Goal: Task Accomplishment & Management: Manage account settings

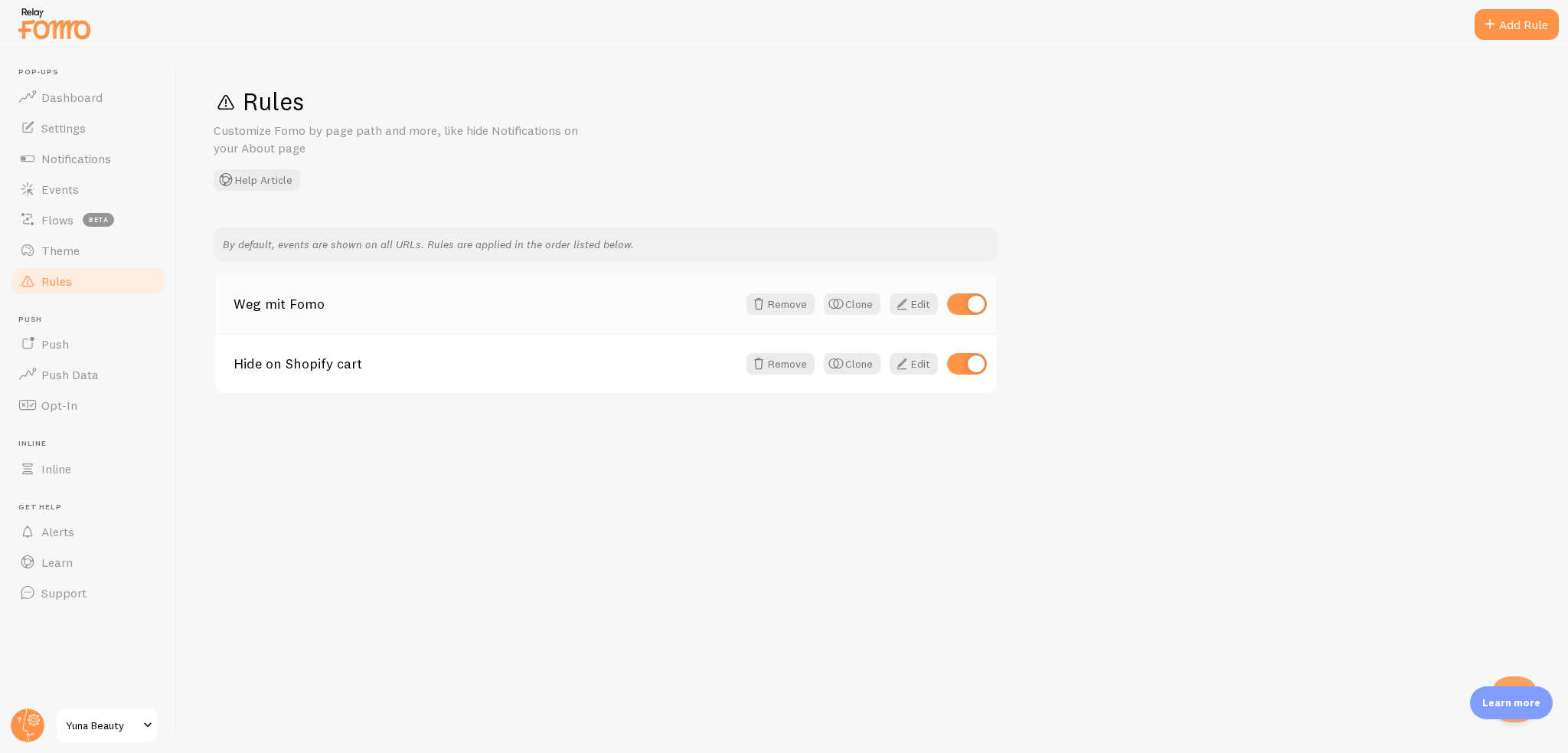
click at [360, 310] on link "Weg mit Fomo" at bounding box center [485, 304] width 504 height 13
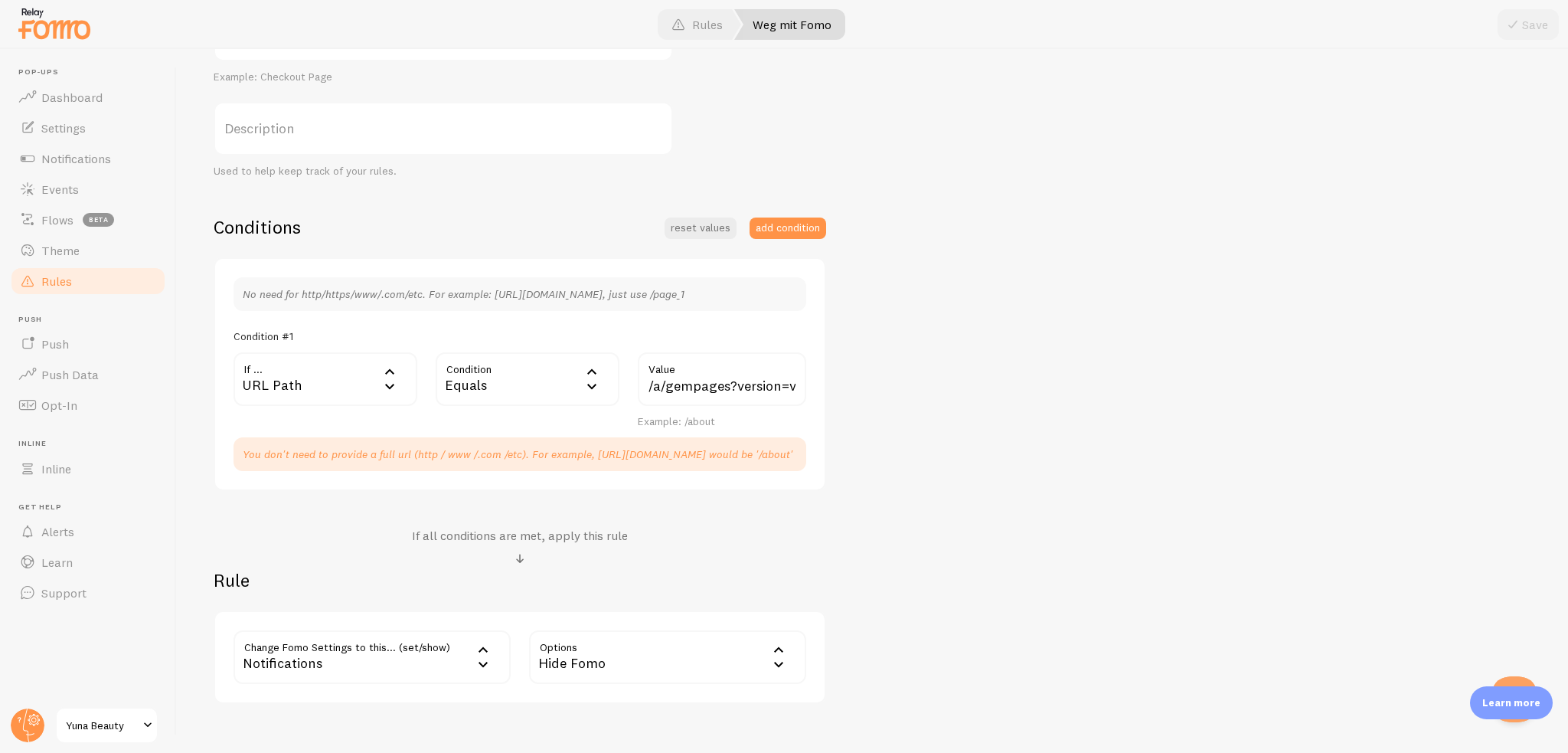
scroll to position [304, 0]
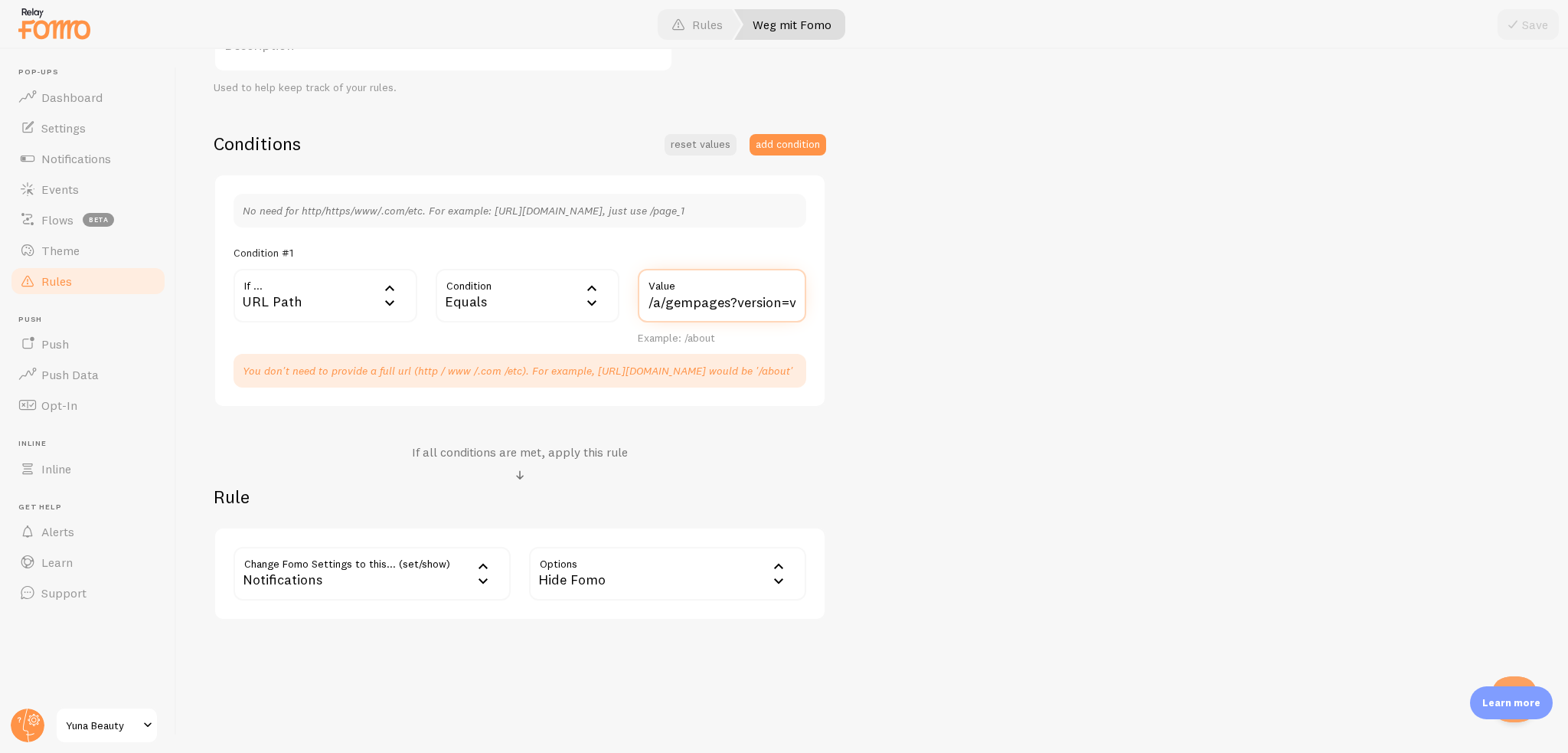
click at [664, 310] on input "/a/gempages?version=v7&shop_id=575735607490249247&theme_page_id=579391805070508…" at bounding box center [722, 296] width 169 height 54
drag, startPoint x: 654, startPoint y: 306, endPoint x: 829, endPoint y: 311, distance: 175.1
click at [831, 311] on div "Weg mit Fomo Title Example: Checkout Page Description Used to help keep track o…" at bounding box center [872, 272] width 1317 height 696
click at [740, 311] on input "/a/gempages?version=v7&shop_id=575735607490249247&theme_page_id=579391805070508…" at bounding box center [722, 296] width 169 height 54
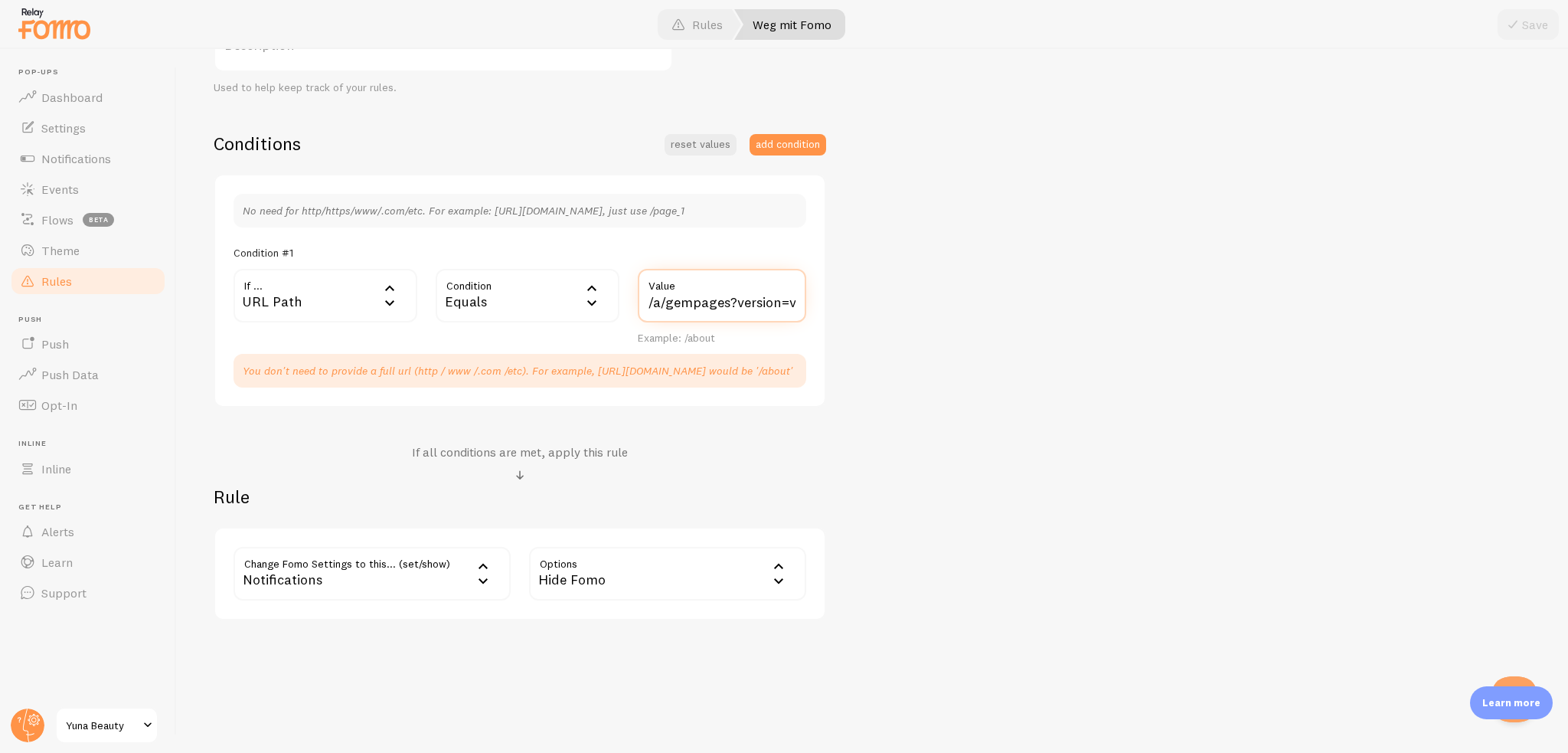
drag, startPoint x: 785, startPoint y: 302, endPoint x: 595, endPoint y: 293, distance: 190.2
click at [574, 296] on div "If ... url URL Path URL Path URL Parameter Home page Mobile Browser URL Host CS…" at bounding box center [519, 307] width 591 height 76
drag, startPoint x: 690, startPoint y: 289, endPoint x: 677, endPoint y: 294, distance: 13.9
click at [689, 290] on label "Value" at bounding box center [722, 282] width 169 height 26
click at [689, 290] on input "/a/gempages?version=v7&shop_id=575735607490249247&theme_page_id=579391805070508…" at bounding box center [722, 296] width 169 height 54
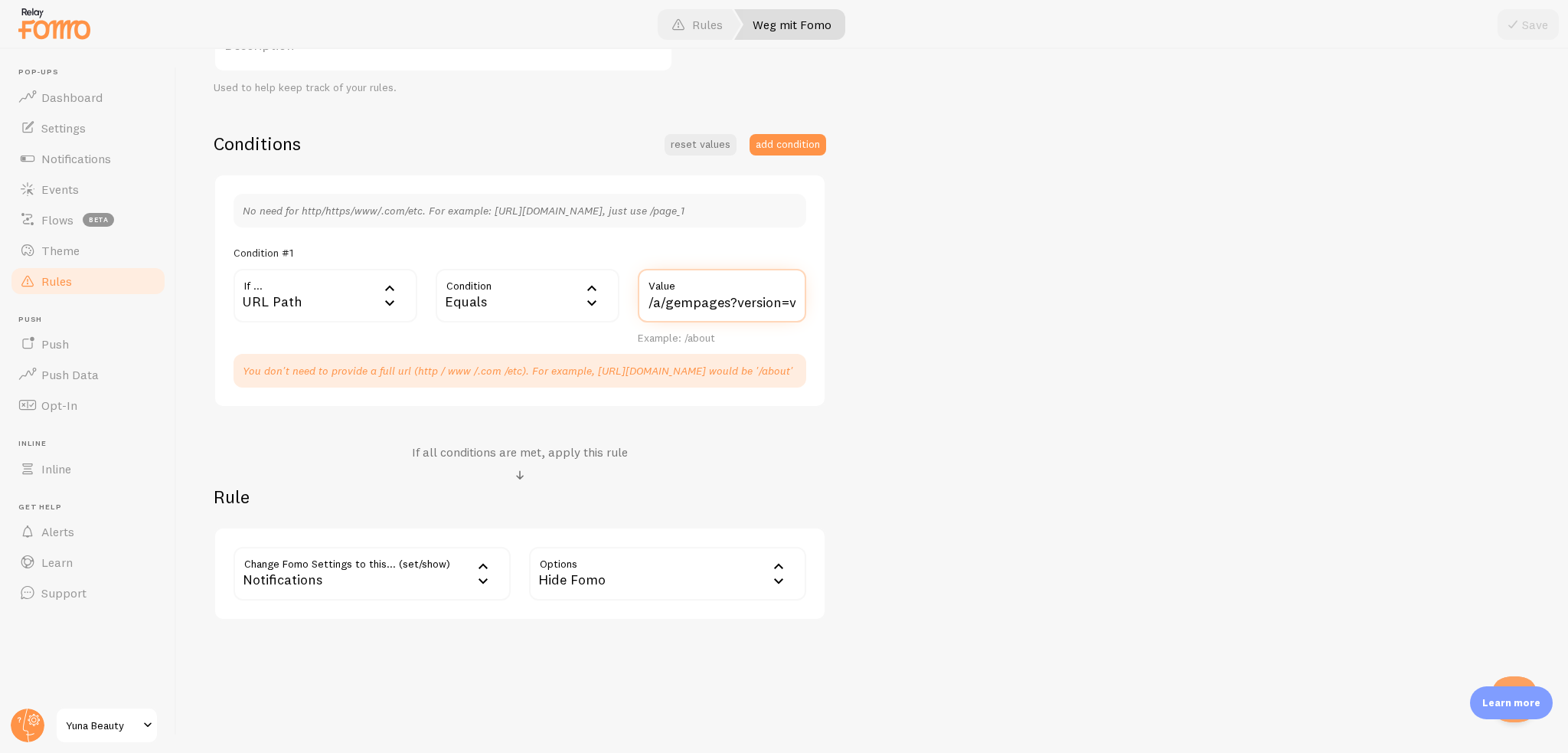
scroll to position [0, 0]
click at [650, 296] on input "/a/gempages?version=v7&shop_id=575735607490249247&theme_page_id=579391805070508…" at bounding box center [722, 296] width 169 height 54
click at [394, 292] on icon at bounding box center [389, 287] width 18 height 18
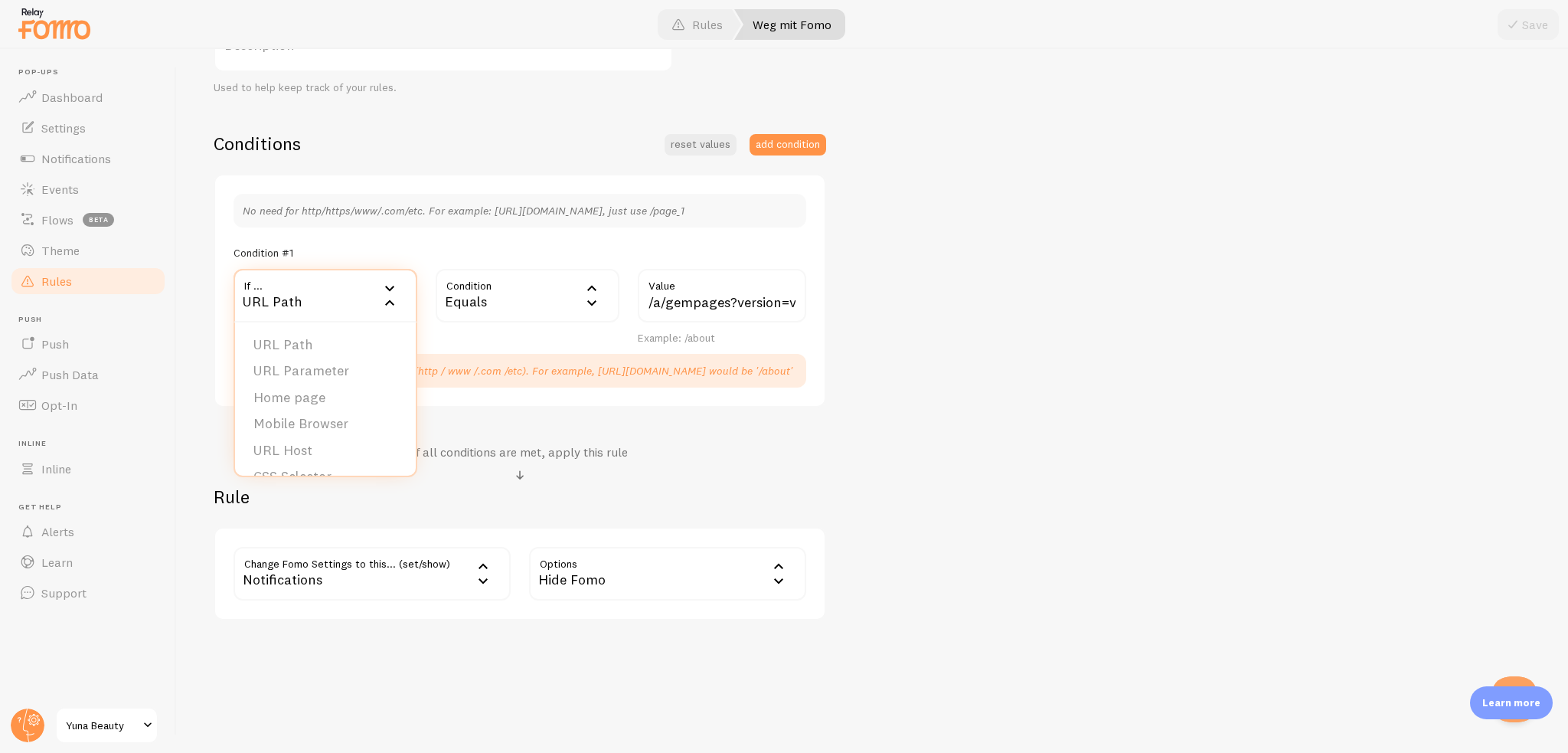
click at [469, 248] on div "Condition #1" at bounding box center [519, 253] width 572 height 13
click at [412, 573] on div "Notifications" at bounding box center [372, 574] width 278 height 54
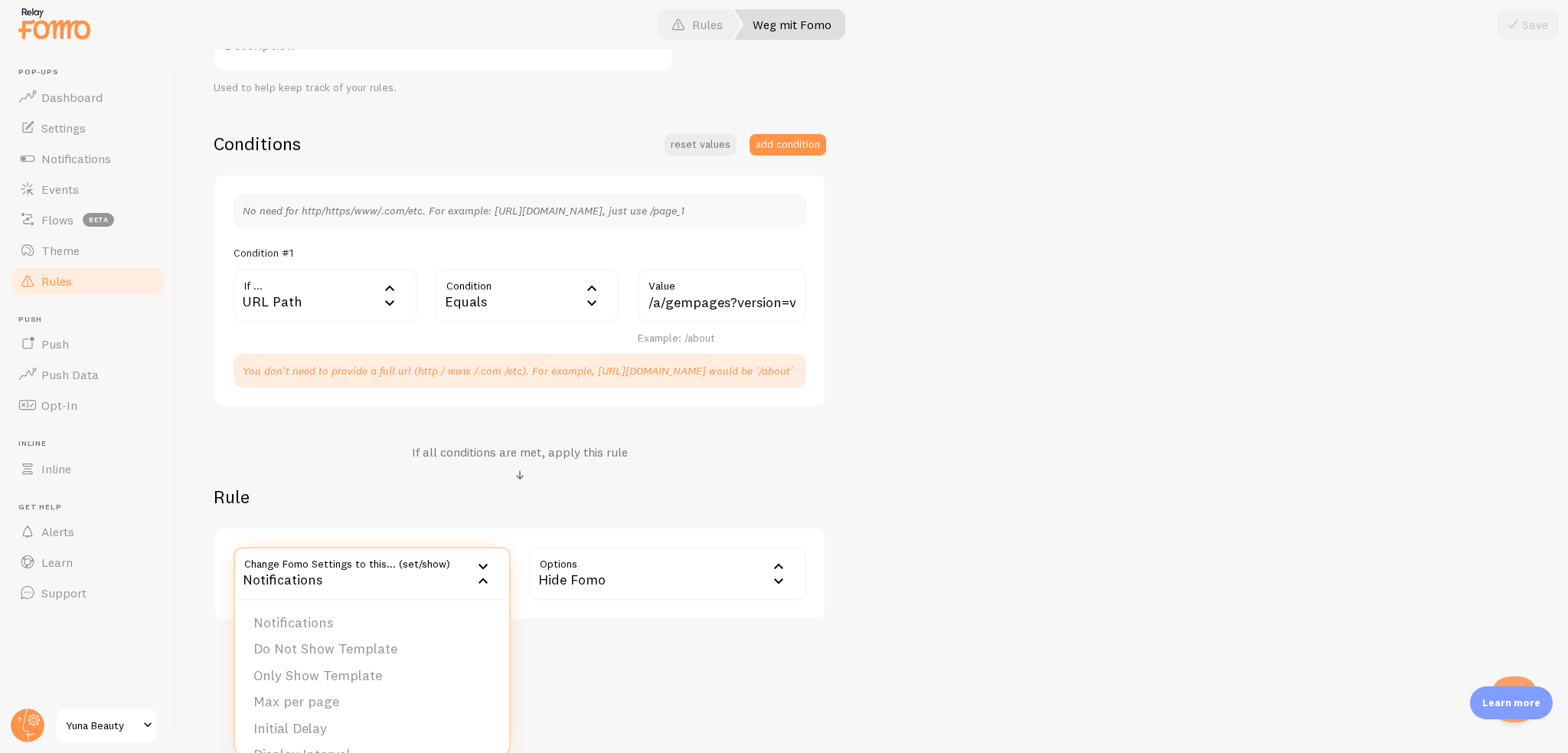
click at [651, 541] on div "Change Fomo Settings to this... (set/show) show Notifications Notifications Do …" at bounding box center [520, 574] width 613 height 94
click at [660, 550] on div "Hide Fomo" at bounding box center [668, 574] width 278 height 54
click at [592, 635] on li "Only show Fomo if conditions met" at bounding box center [668, 649] width 274 height 27
click at [590, 581] on div "Only show Fomo if conditions met" at bounding box center [668, 574] width 278 height 54
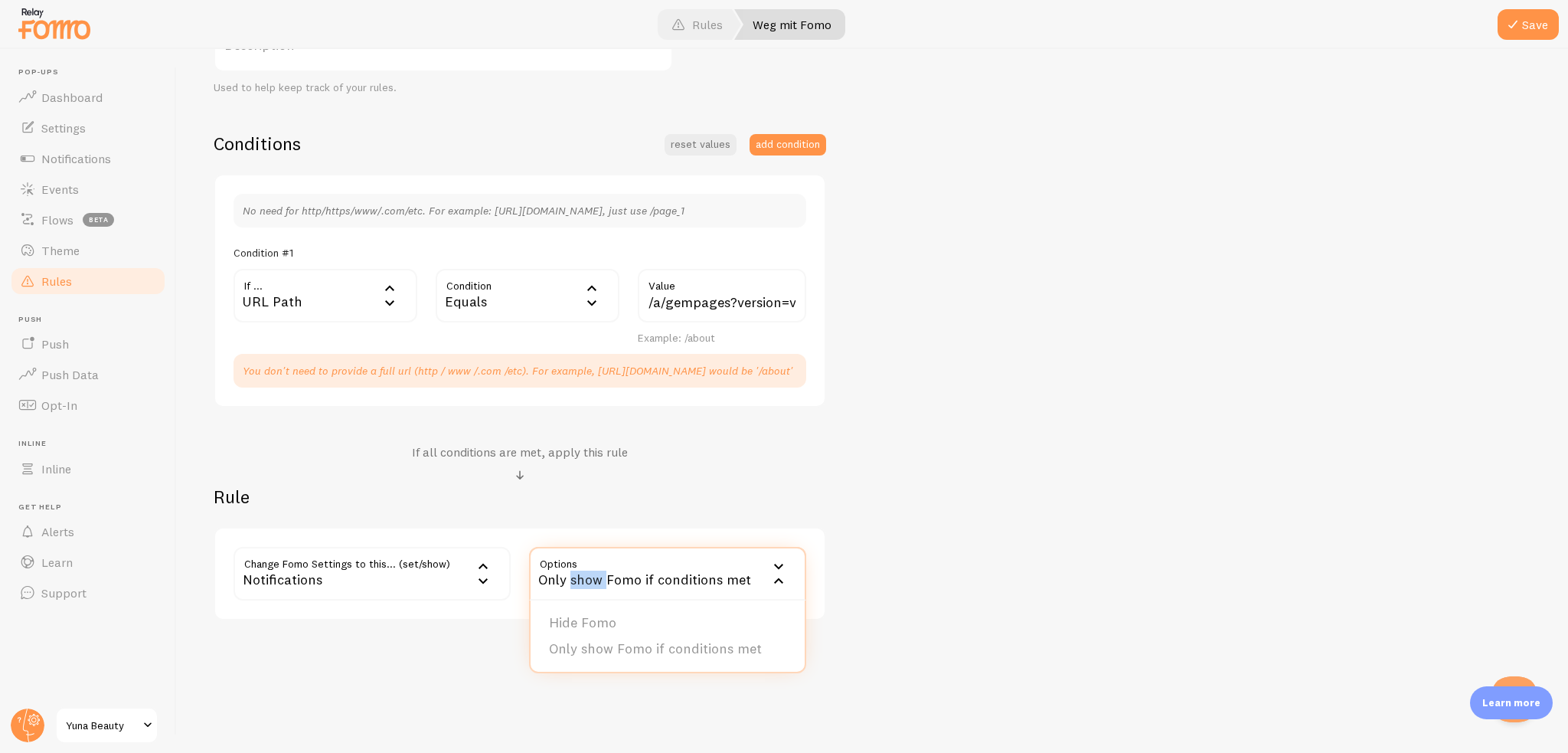
click at [590, 581] on div "Only show Fomo if conditions met" at bounding box center [668, 574] width 278 height 54
click at [591, 587] on div "Only show Fomo if conditions met" at bounding box center [668, 574] width 278 height 54
click at [593, 611] on li "Hide Fomo" at bounding box center [668, 623] width 274 height 27
click at [453, 580] on div "Notifications" at bounding box center [372, 574] width 278 height 54
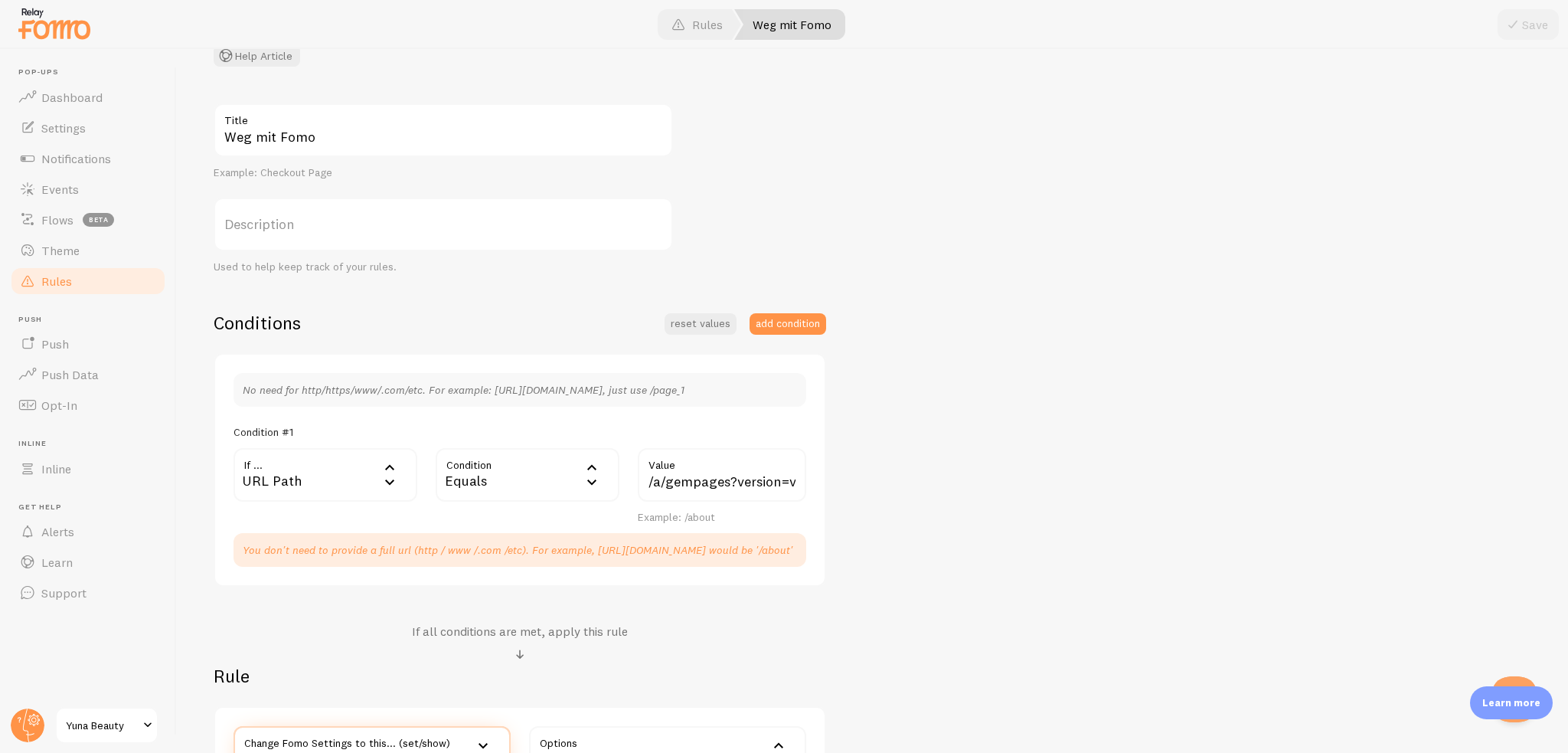
scroll to position [227, 0]
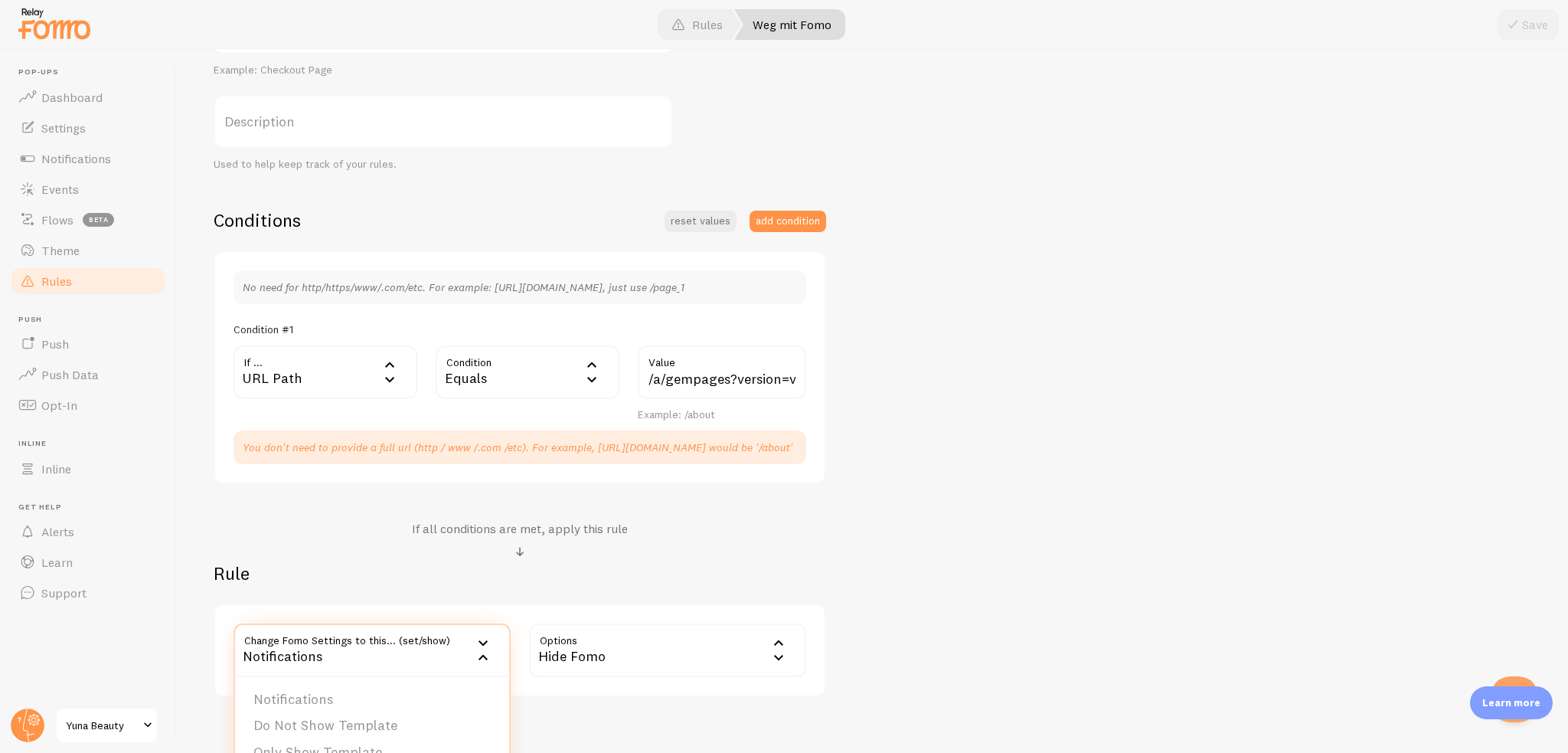
click at [890, 449] on div "Weg mit Fomo Title Example: Checkout Page Description Used to help keep track o…" at bounding box center [872, 349] width 1317 height 696
click at [711, 371] on input "/a/gempages?version=v7&shop_id=575735607490249247&theme_page_id=579391805070508…" at bounding box center [722, 372] width 169 height 54
click at [674, 373] on input "/a/gempages?version=v7&shop_id=575735607490249247&theme_page_id=579391805070508…" at bounding box center [722, 372] width 169 height 54
click at [114, 91] on link "Dashboard" at bounding box center [89, 97] width 158 height 31
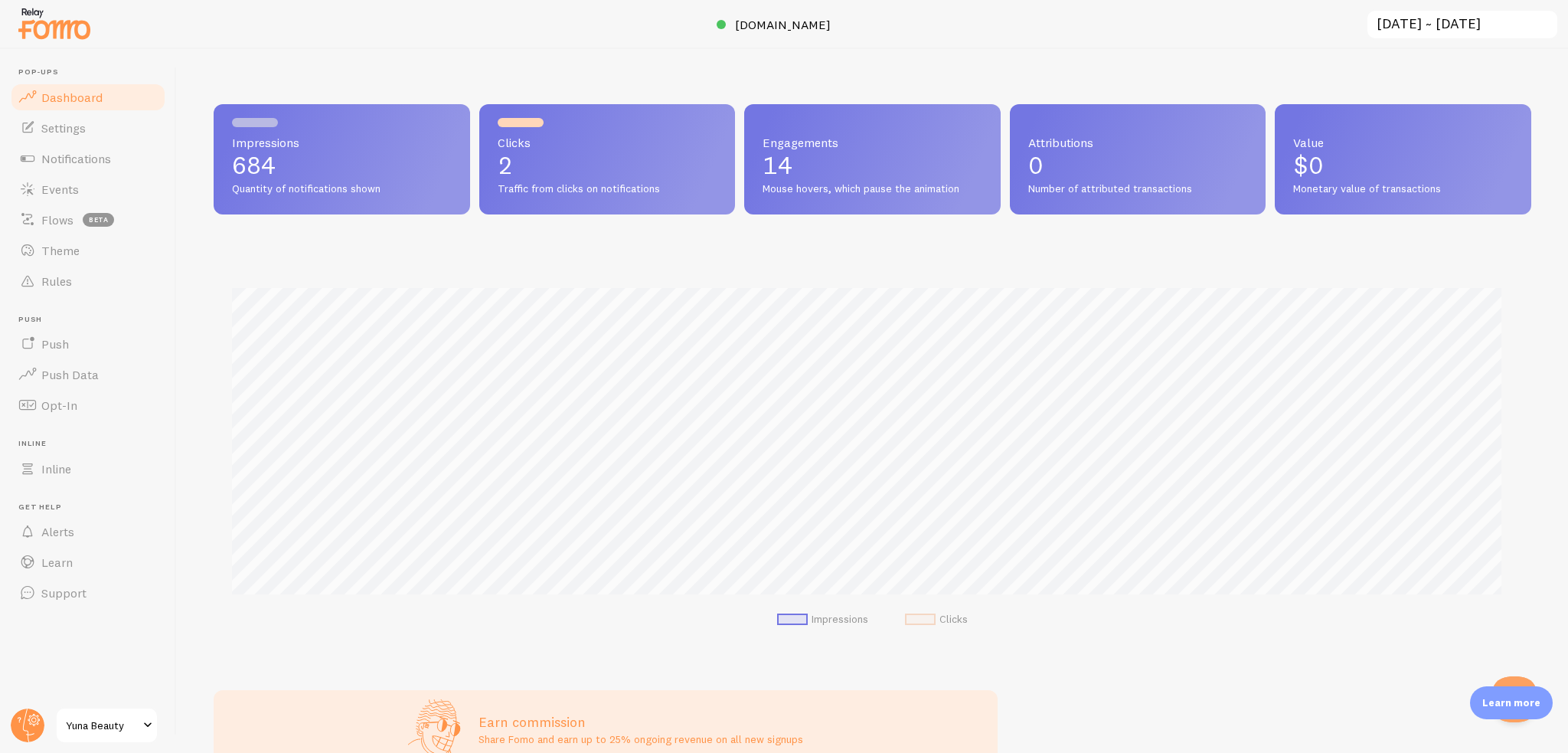
scroll to position [402, 1306]
click at [42, 302] on ul "Pop-ups Dashboard Settings Notifications Events Flows beta Theme Rules [GEOGRAP…" at bounding box center [89, 337] width 158 height 541
click at [42, 296] on link "Rules" at bounding box center [89, 282] width 158 height 31
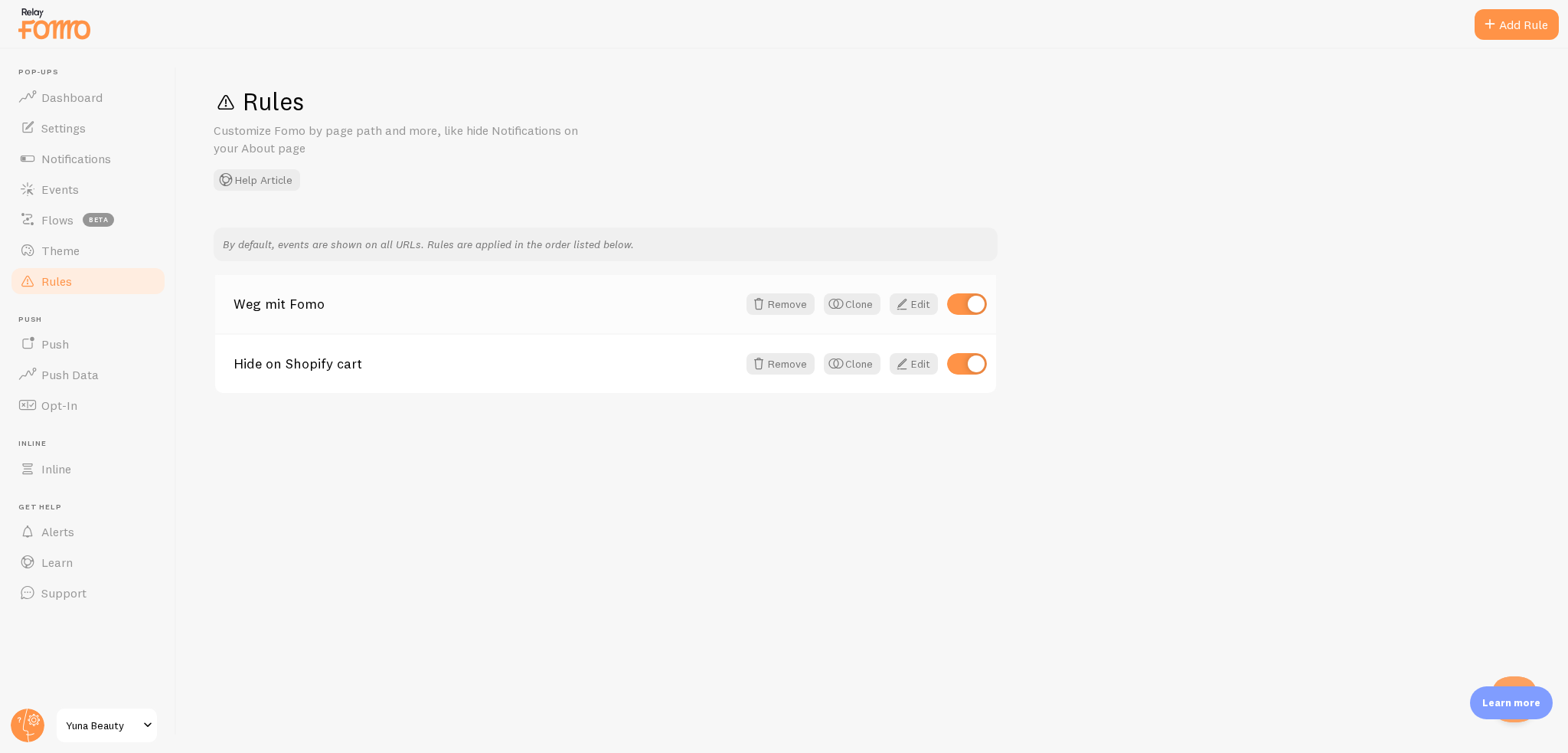
click at [428, 312] on div "Weg mit Fomo Remove Clone Edit" at bounding box center [605, 304] width 781 height 58
click at [589, 303] on link "Weg mit Fomo" at bounding box center [485, 304] width 504 height 13
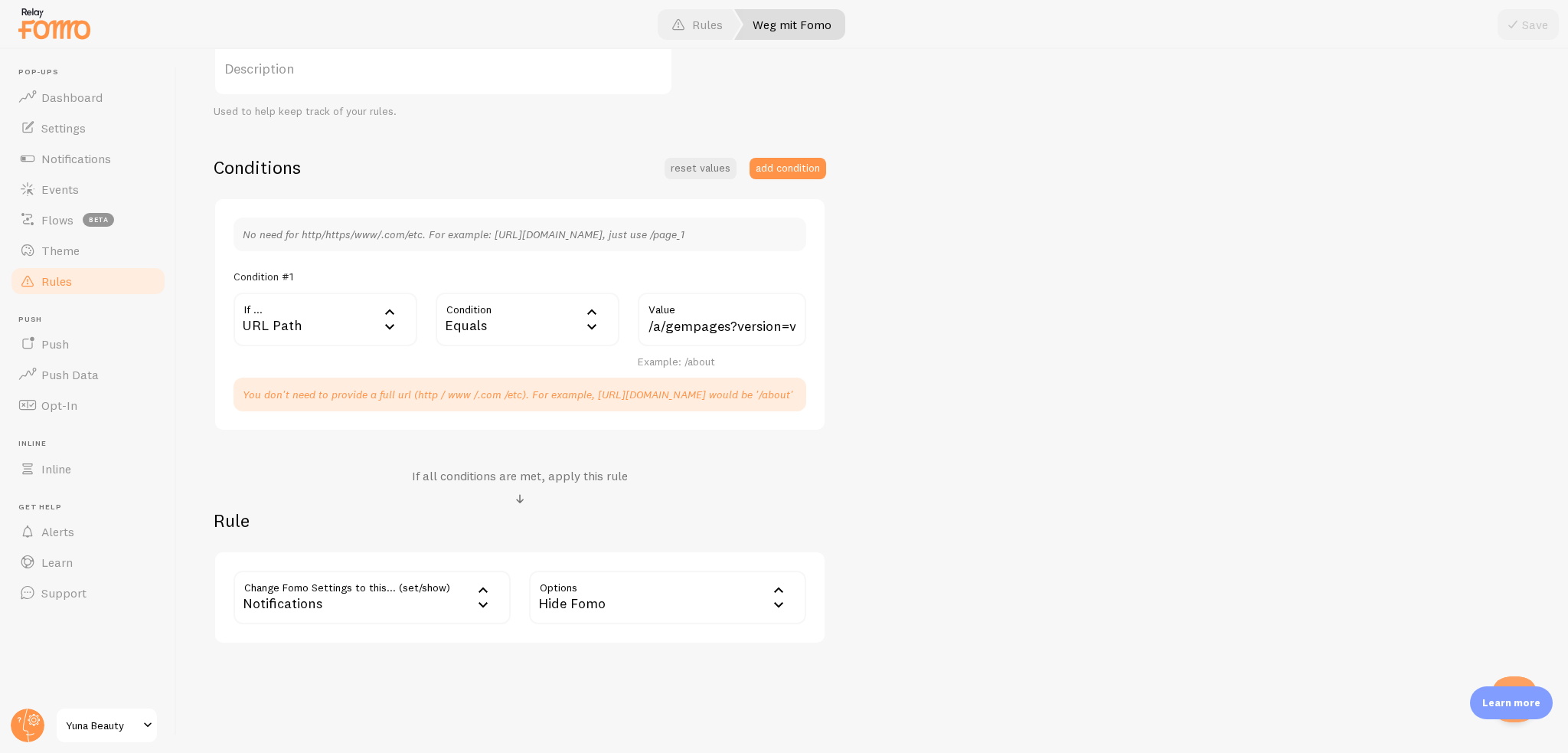
scroll to position [304, 0]
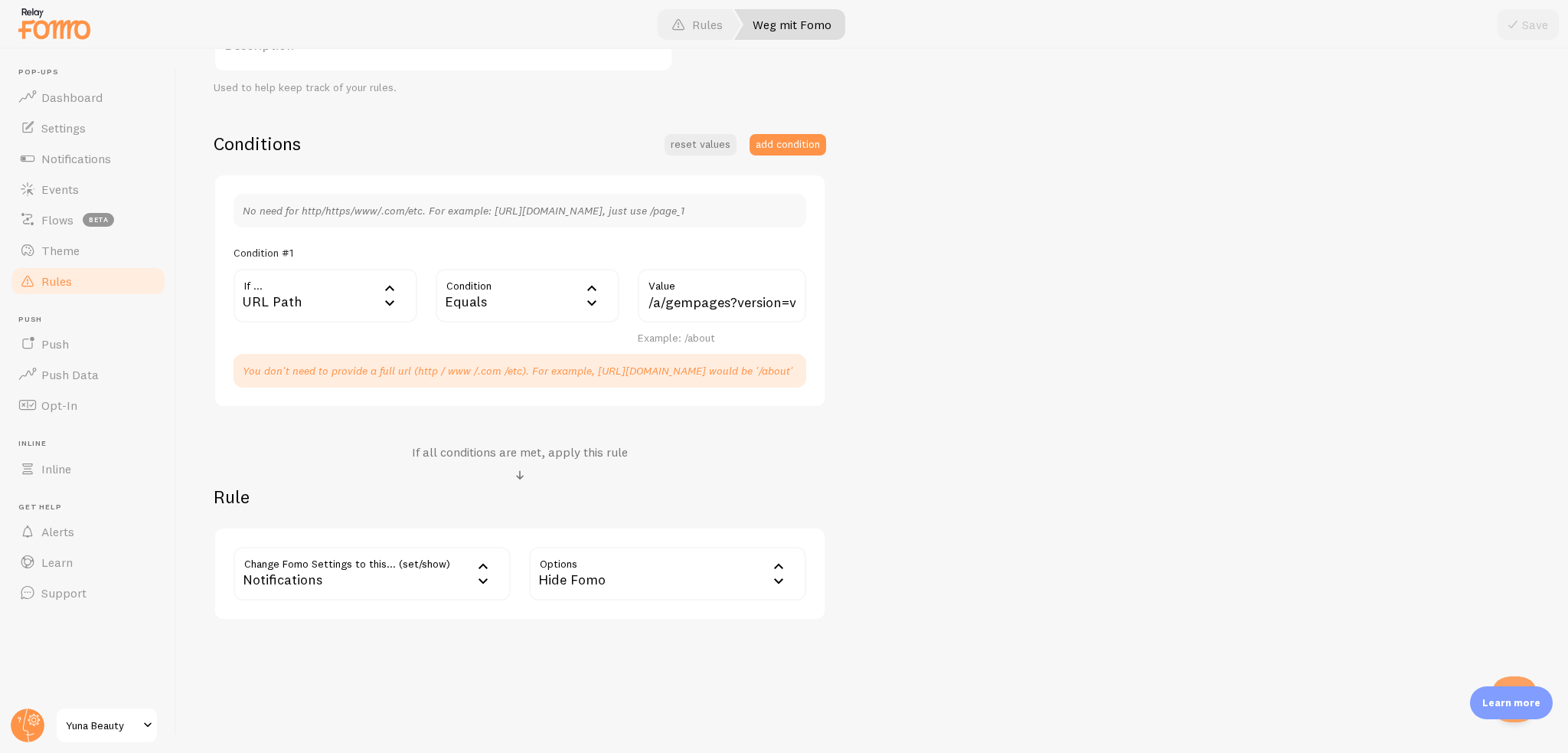
click at [704, 290] on label "Value" at bounding box center [722, 282] width 169 height 26
click at [704, 290] on input "/a/gempages?version=v7&shop_id=575735607490249247&theme_page_id=579391805070508…" at bounding box center [722, 296] width 169 height 54
paste input "pages/break-the-cycle?_ab=0&key=1755120245463"
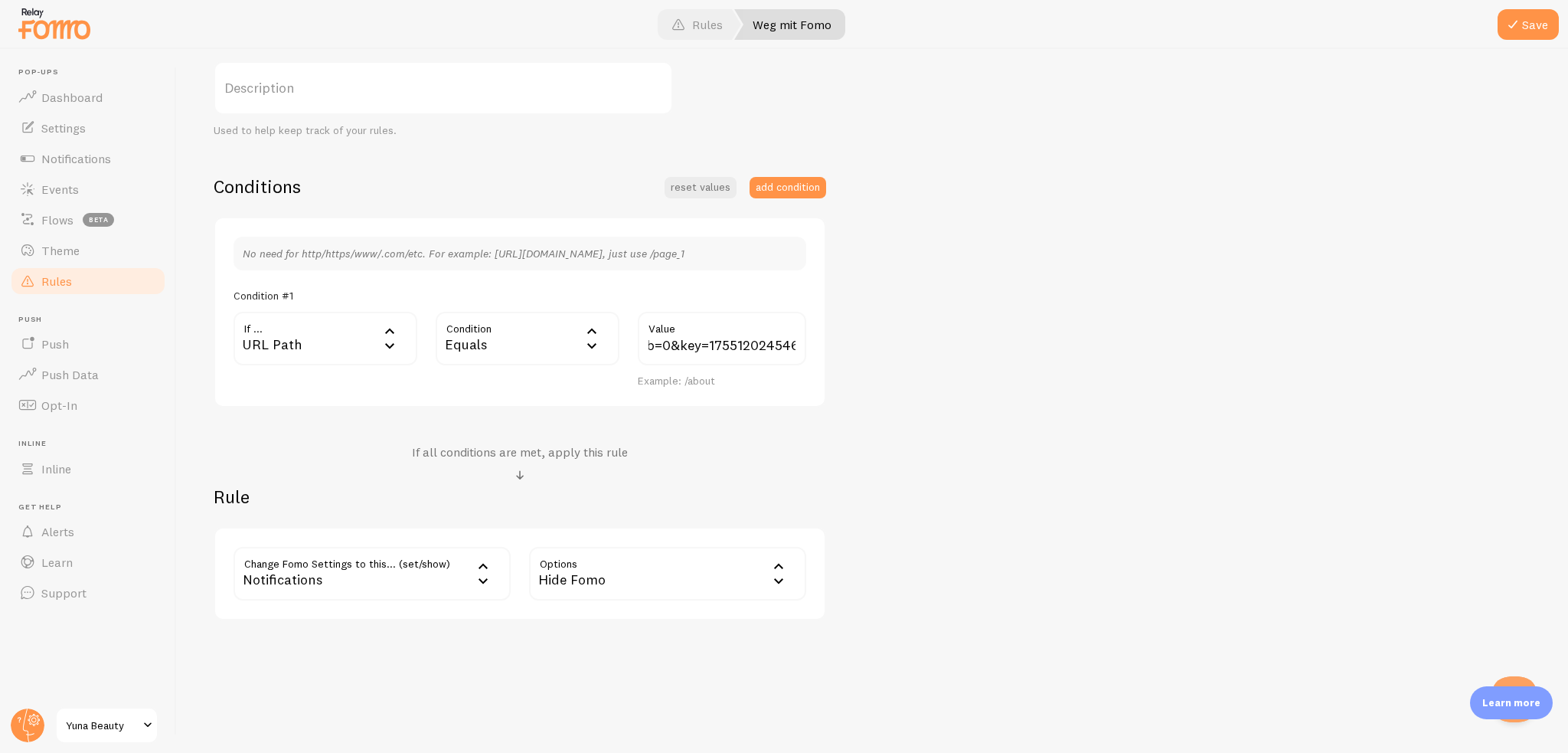
scroll to position [0, 0]
click at [907, 323] on div "Weg mit Fomo Title Example: Checkout Page Description Used to help keep track o…" at bounding box center [872, 294] width 1317 height 654
drag, startPoint x: 757, startPoint y: 336, endPoint x: 543, endPoint y: 337, distance: 214.0
click at [543, 337] on div "If ... url URL Path URL Path URL Parameter Home page Mobile Browser URL Host CS…" at bounding box center [519, 349] width 591 height 76
click at [729, 338] on input "/pages/break-the-cycle?_ab=0&key=1755120245463" at bounding box center [722, 338] width 169 height 54
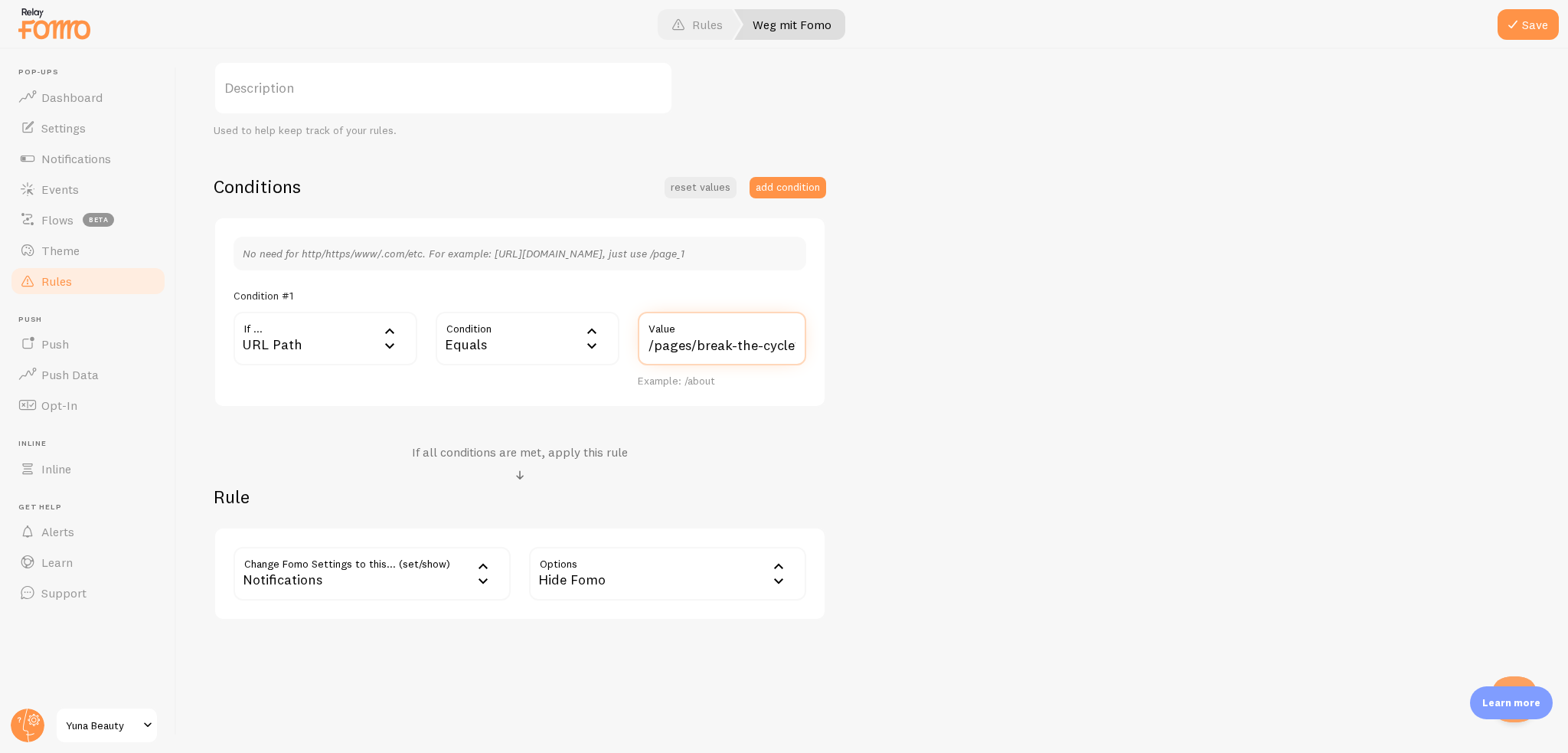
scroll to position [0, 169]
drag, startPoint x: 695, startPoint y: 345, endPoint x: 811, endPoint y: 345, distance: 116.0
click at [811, 345] on div "/pages/break-the-cycle?_ab=0&key=1755120245463 Value Example: /about" at bounding box center [722, 349] width 187 height 76
click at [710, 345] on input "/pages/break-the-cycle?_ab=0&key=1755120245463" at bounding box center [722, 338] width 169 height 54
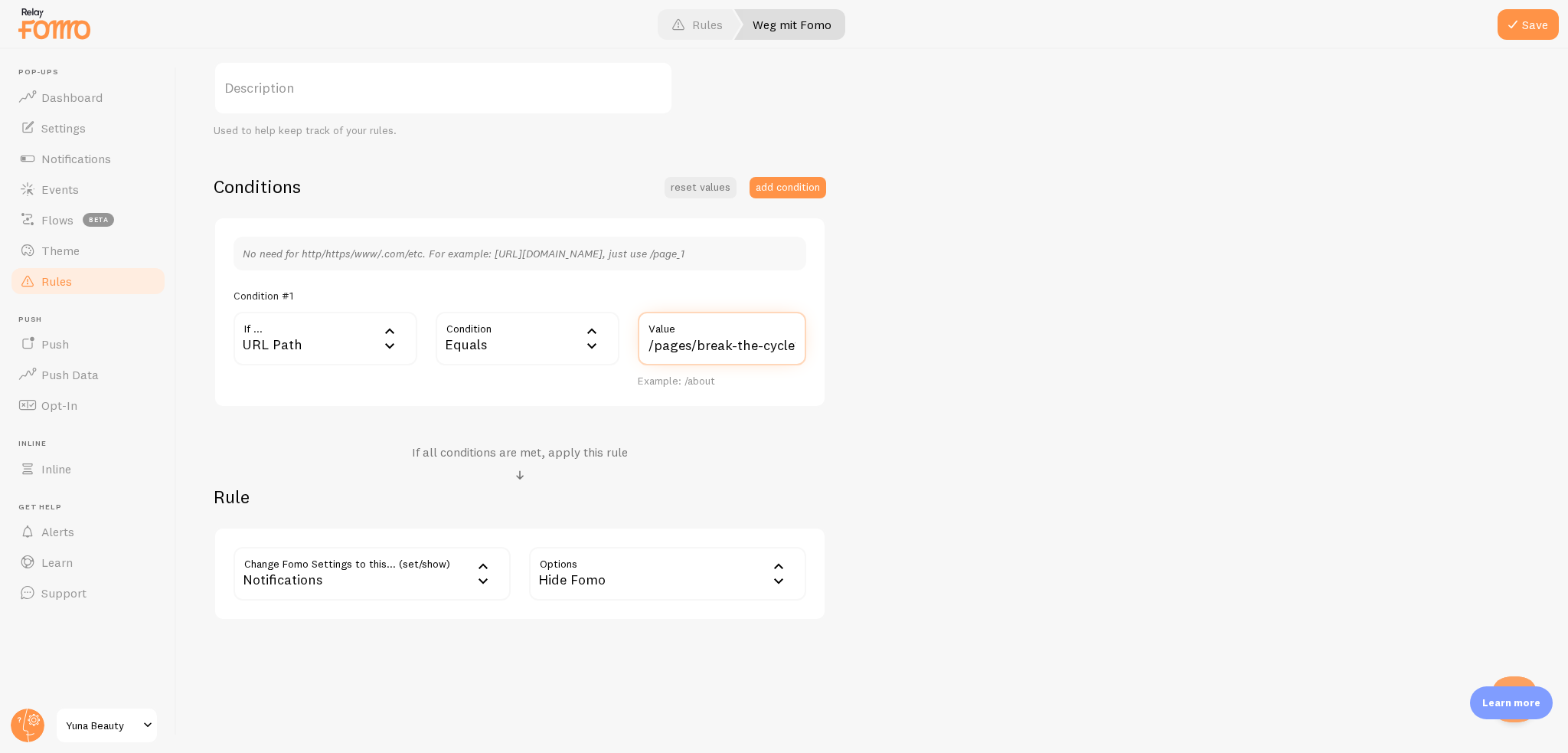
drag, startPoint x: 680, startPoint y: 342, endPoint x: 628, endPoint y: 342, distance: 52.0
click at [628, 342] on div "/pages/break-the-cycle?_ab=0&key=1755120245463 Value Example: /about" at bounding box center [722, 349] width 187 height 76
click at [769, 342] on input "/pages/break-the-cycle?_ab=0&key=1755120245463" at bounding box center [722, 338] width 169 height 54
click at [787, 345] on input "/pages/break-the-cycle?_ab=0&key=1755120245463" at bounding box center [722, 338] width 169 height 54
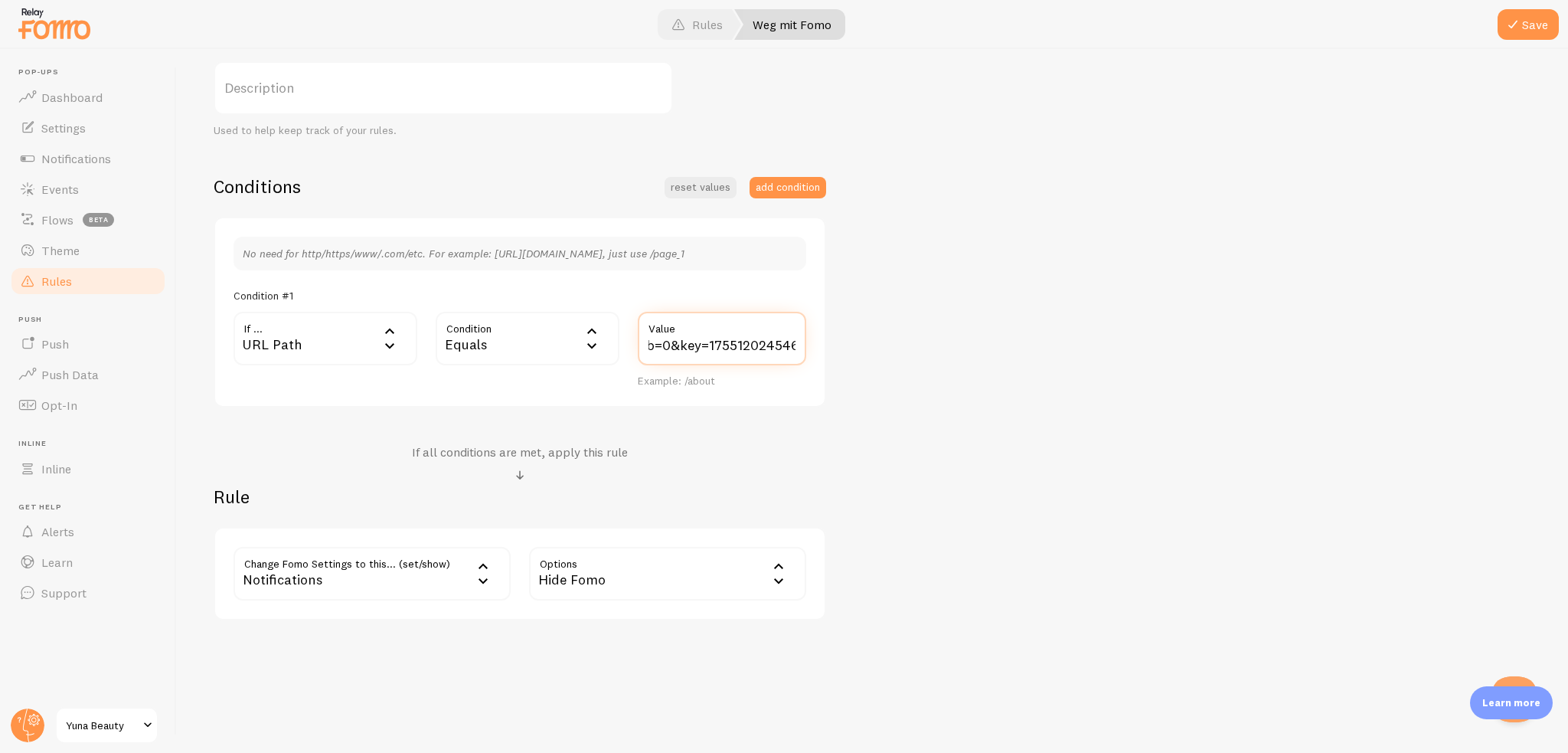
drag, startPoint x: 790, startPoint y: 345, endPoint x: 817, endPoint y: 345, distance: 27.0
click at [817, 345] on div "No need for http/https/www/.com/etc. For example: [URL][DOMAIN_NAME], just use …" at bounding box center [520, 312] width 613 height 192
type input "/pages/break-the-cycle"
click at [986, 291] on div "Weg mit Fomo Title Example: Checkout Page Description Used to help keep track o…" at bounding box center [872, 294] width 1317 height 654
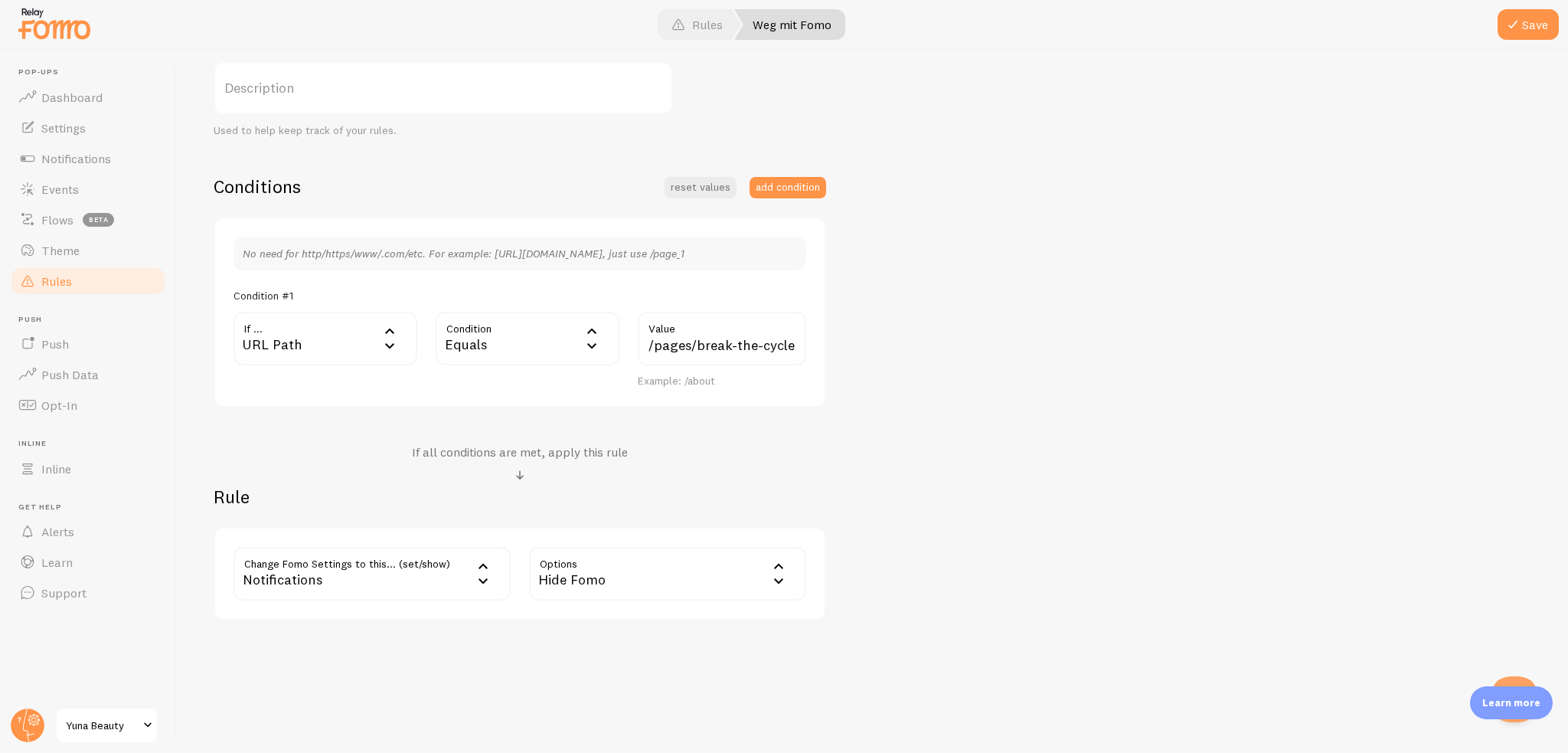
click at [1527, 23] on button "Save" at bounding box center [1528, 25] width 62 height 31
